Goal: Find contact information: Find contact information

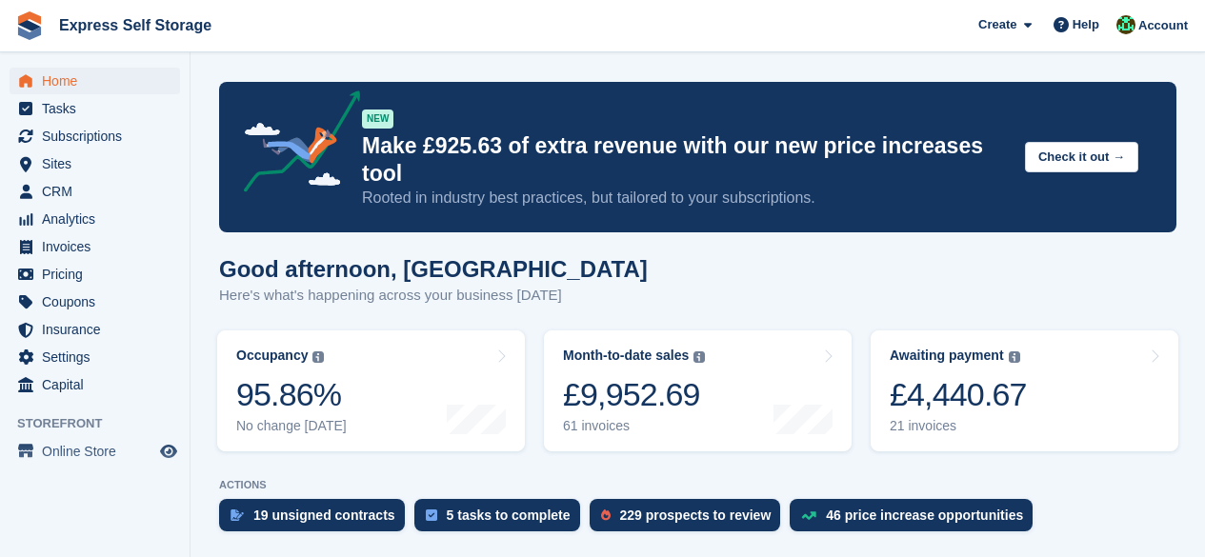
scroll to position [571, 0]
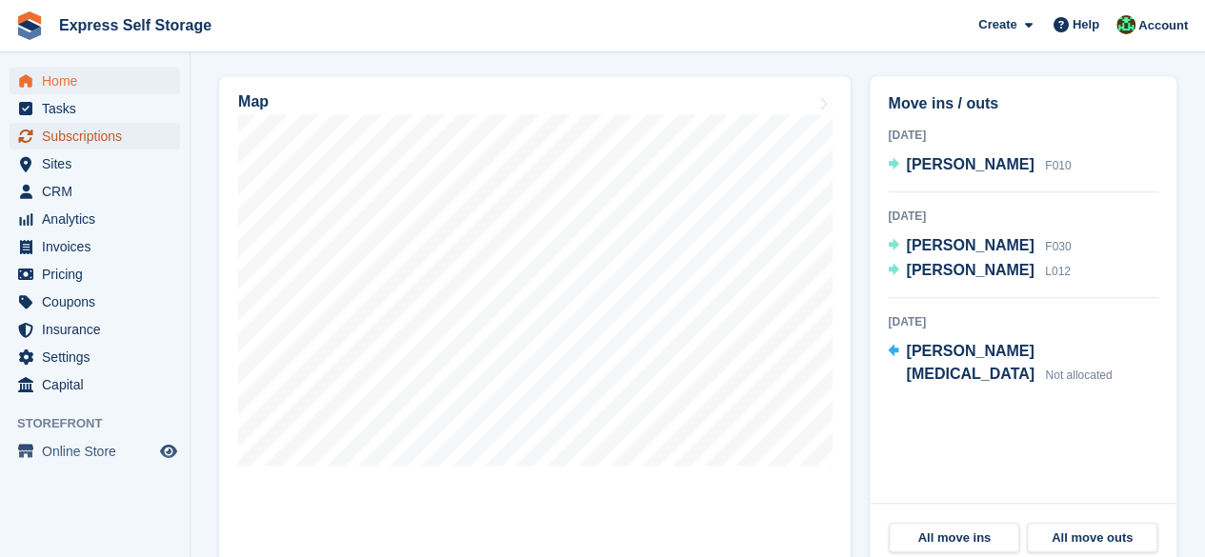
click at [68, 139] on span "Subscriptions" at bounding box center [99, 136] width 114 height 27
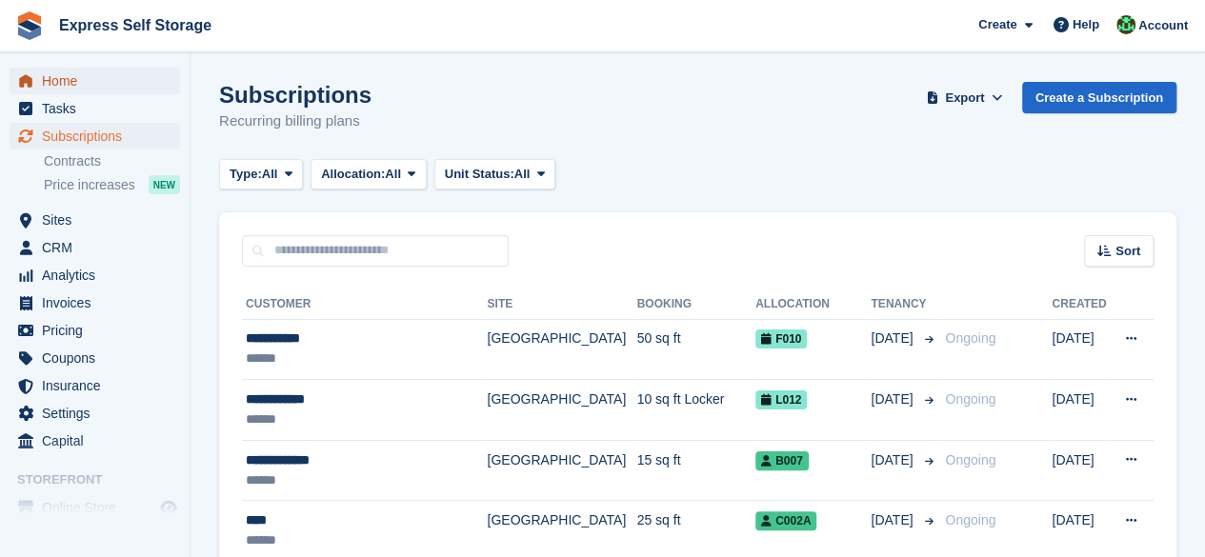
click at [80, 89] on span "Home" at bounding box center [99, 81] width 114 height 27
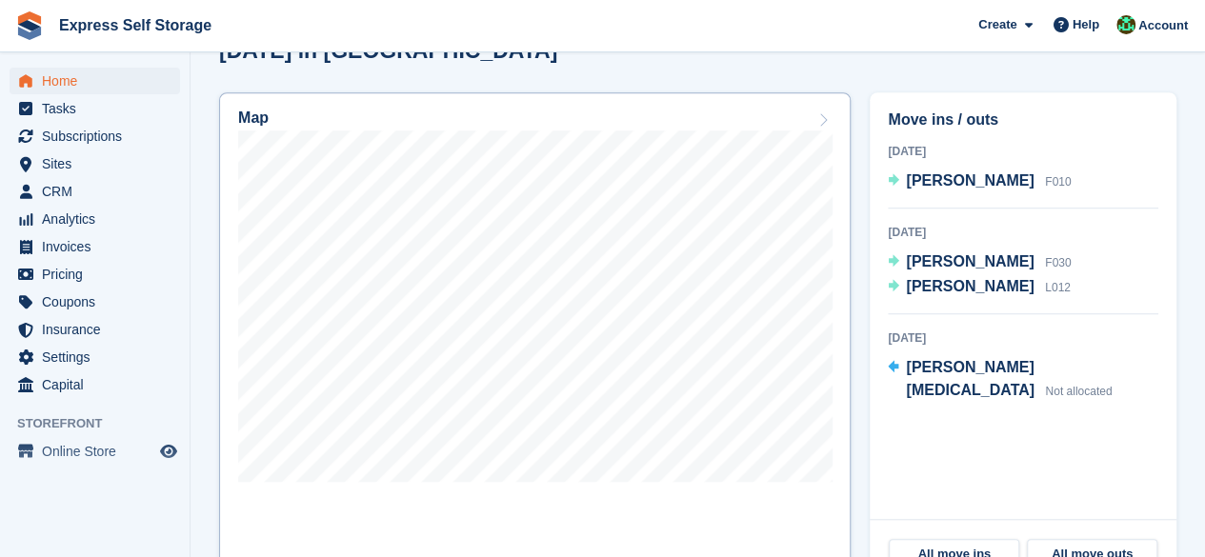
scroll to position [381, 0]
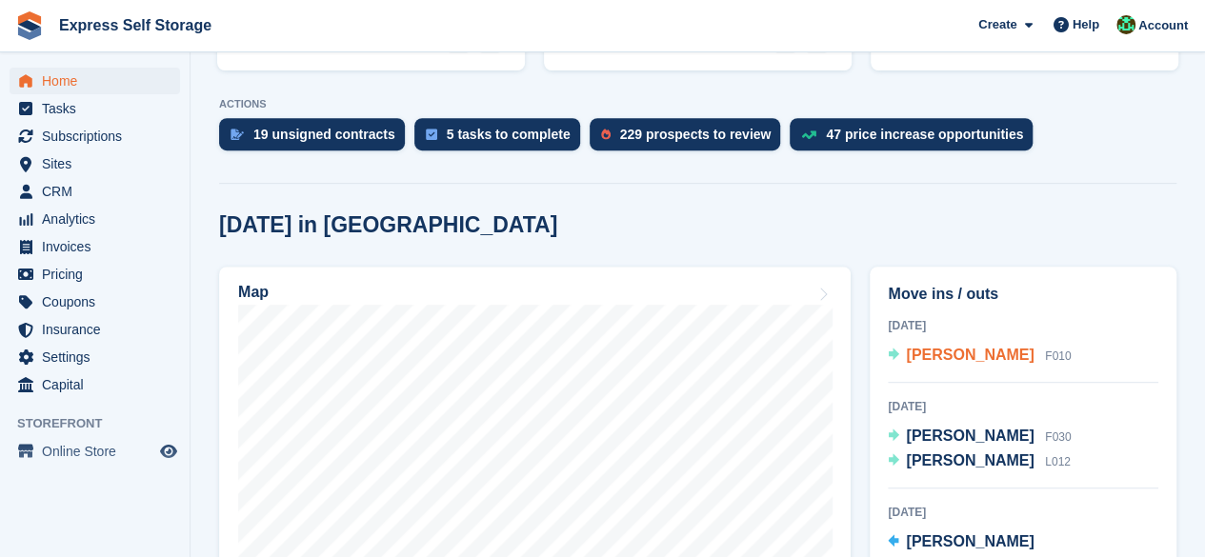
click at [981, 347] on span "Steve Myers" at bounding box center [970, 355] width 128 height 16
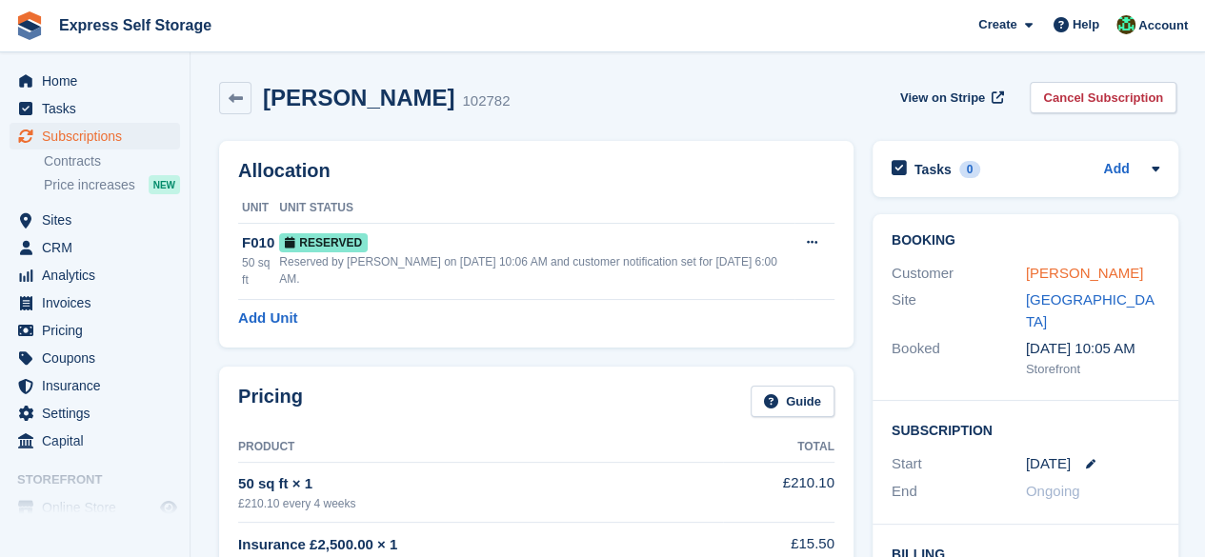
click at [1067, 277] on link "[PERSON_NAME]" at bounding box center [1084, 273] width 117 height 16
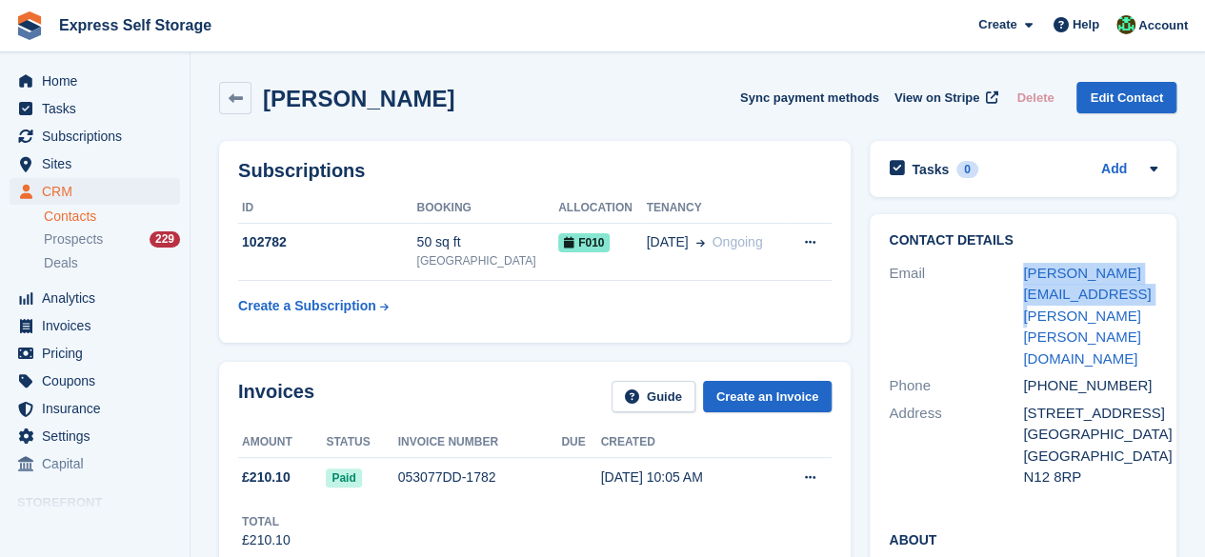
drag, startPoint x: 1130, startPoint y: 297, endPoint x: 1015, endPoint y: 278, distance: 116.8
click at [1016, 278] on div "Email steve.myers@steve-myers.co.uk" at bounding box center [1023, 316] width 269 height 113
copy div "steve.myers@steve-myers.co.uk"
